Goal: Check status: Check status

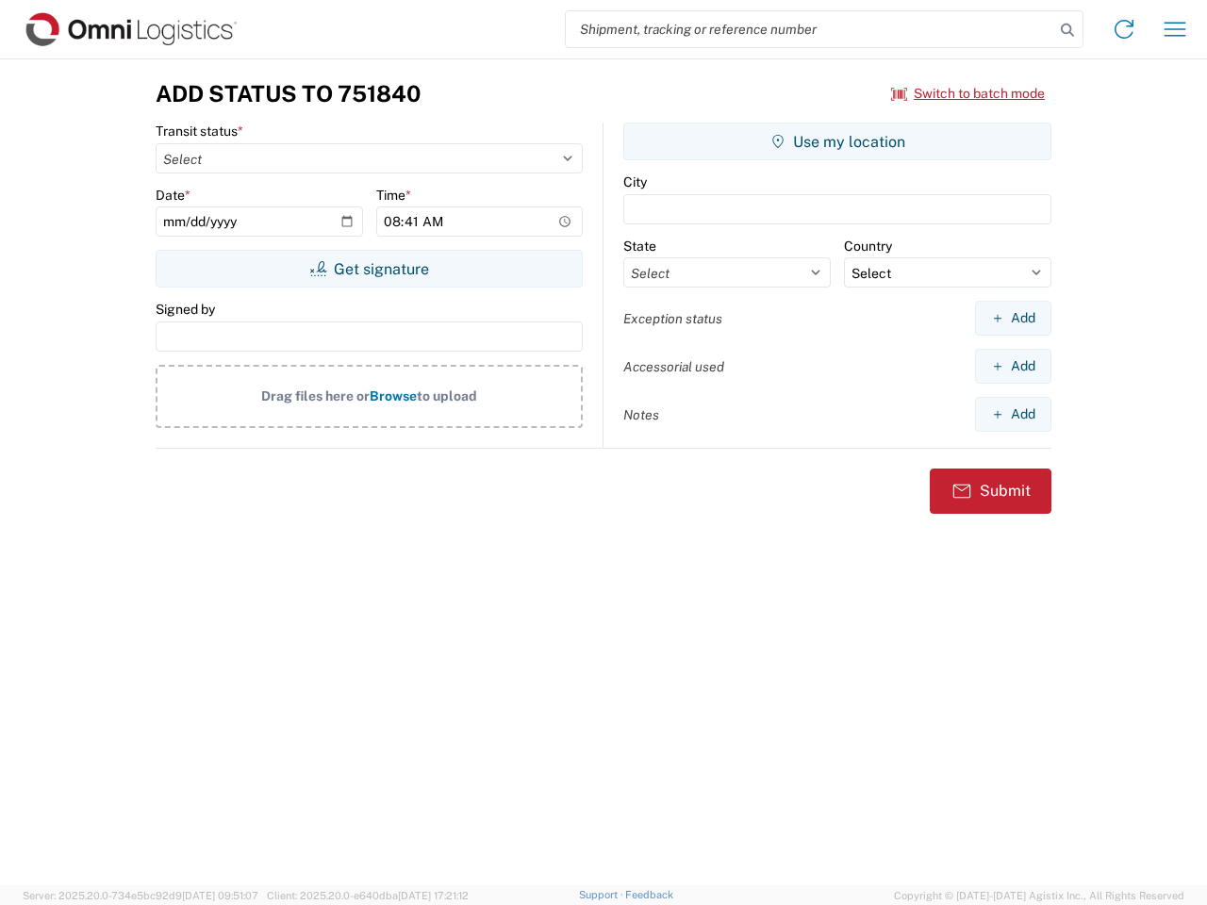
click at [810, 29] on input "search" at bounding box center [810, 29] width 488 height 36
click at [1067, 30] on icon at bounding box center [1067, 30] width 26 height 26
click at [1124, 29] on icon at bounding box center [1124, 29] width 30 height 30
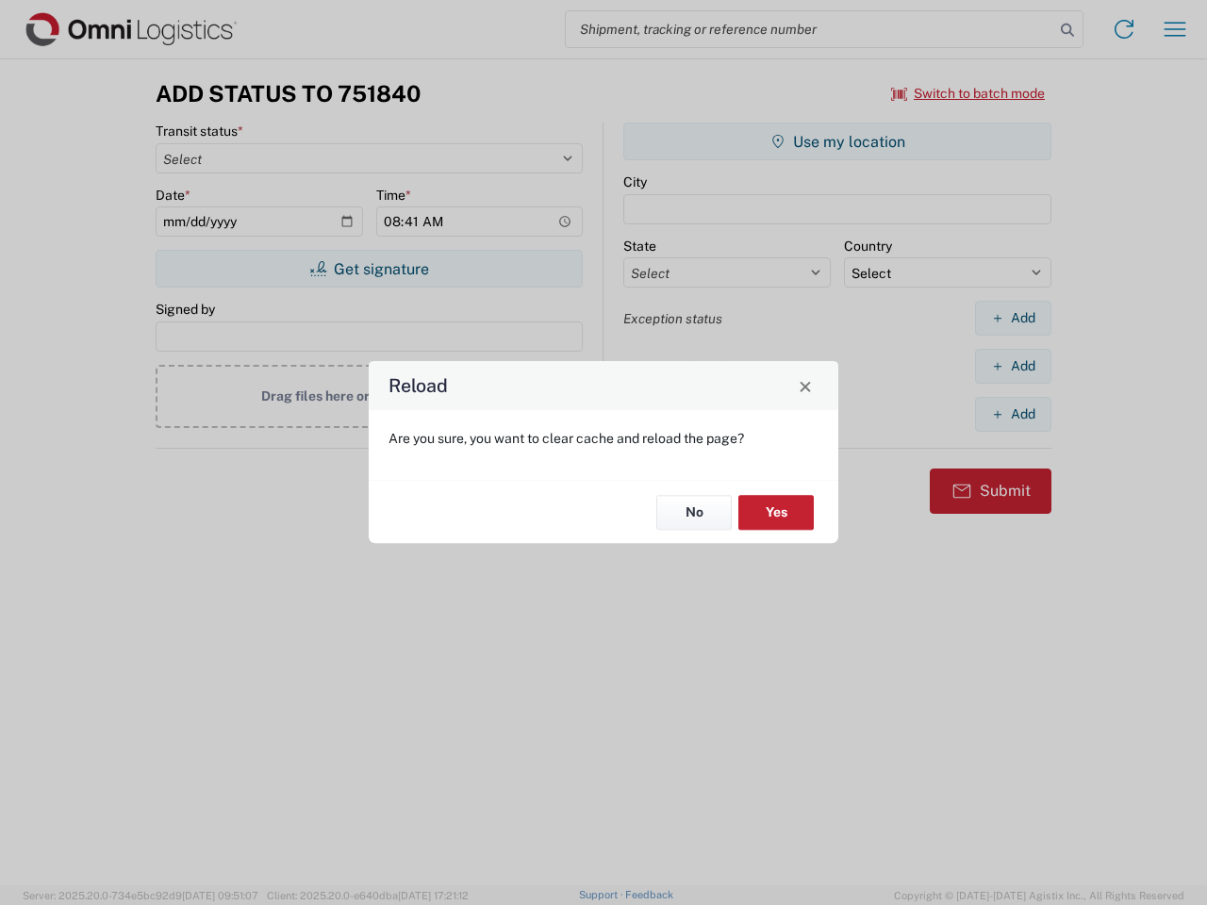
click at [1175, 29] on div "Reload Are you sure, you want to clear cache and reload the page? No Yes" at bounding box center [603, 452] width 1207 height 905
click at [968, 93] on div "Reload Are you sure, you want to clear cache and reload the page? No Yes" at bounding box center [603, 452] width 1207 height 905
click at [369, 269] on div "Reload Are you sure, you want to clear cache and reload the page? No Yes" at bounding box center [603, 452] width 1207 height 905
click at [837, 141] on div "Reload Are you sure, you want to clear cache and reload the page? No Yes" at bounding box center [603, 452] width 1207 height 905
click at [1013, 318] on div "Reload Are you sure, you want to clear cache and reload the page? No Yes" at bounding box center [603, 452] width 1207 height 905
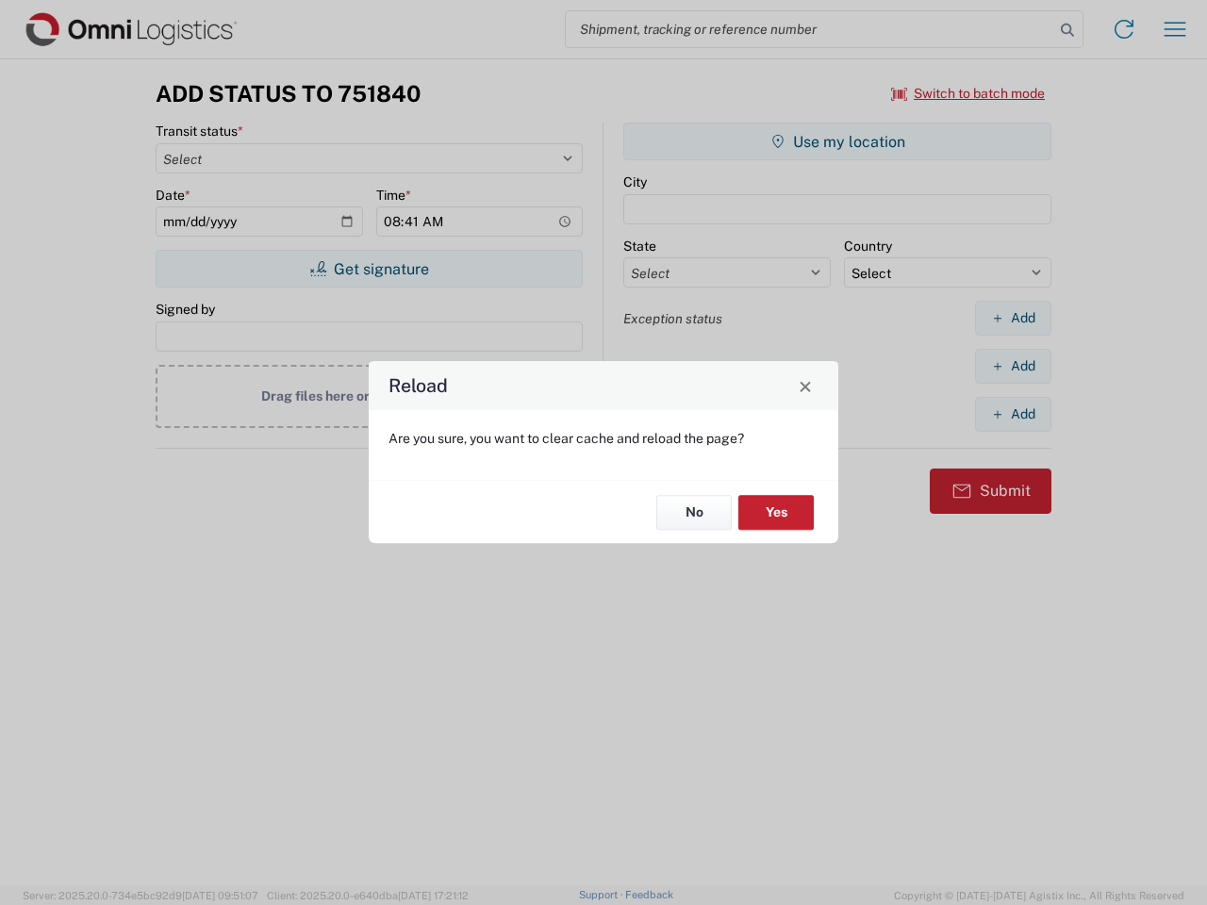
click at [1013, 366] on div "Reload Are you sure, you want to clear cache and reload the page? No Yes" at bounding box center [603, 452] width 1207 height 905
click at [1013, 414] on div "Reload Are you sure, you want to clear cache and reload the page? No Yes" at bounding box center [603, 452] width 1207 height 905
